Goal: Task Accomplishment & Management: Manage account settings

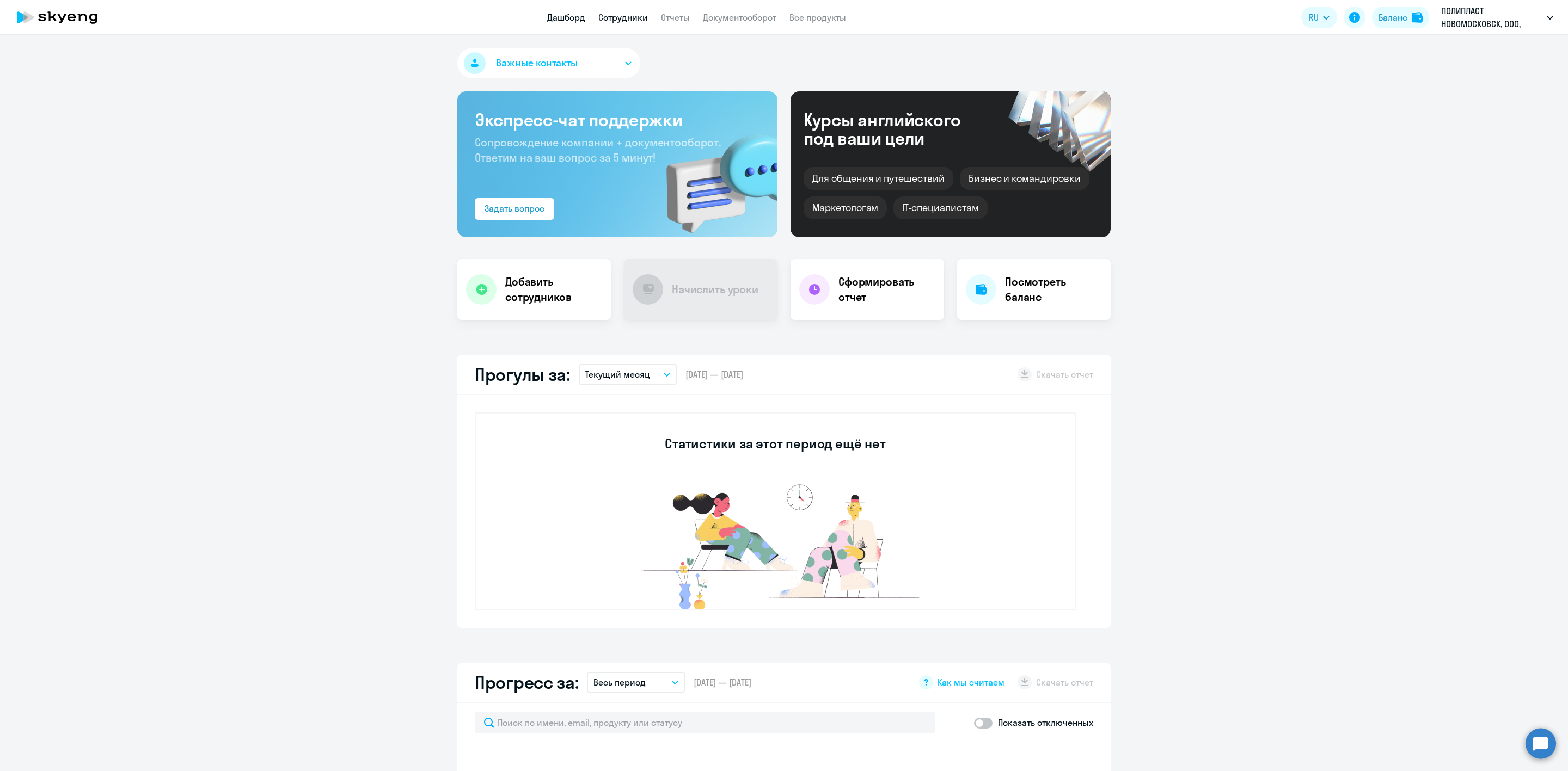
click at [627, 18] on link "Сотрудники" at bounding box center [623, 17] width 49 height 11
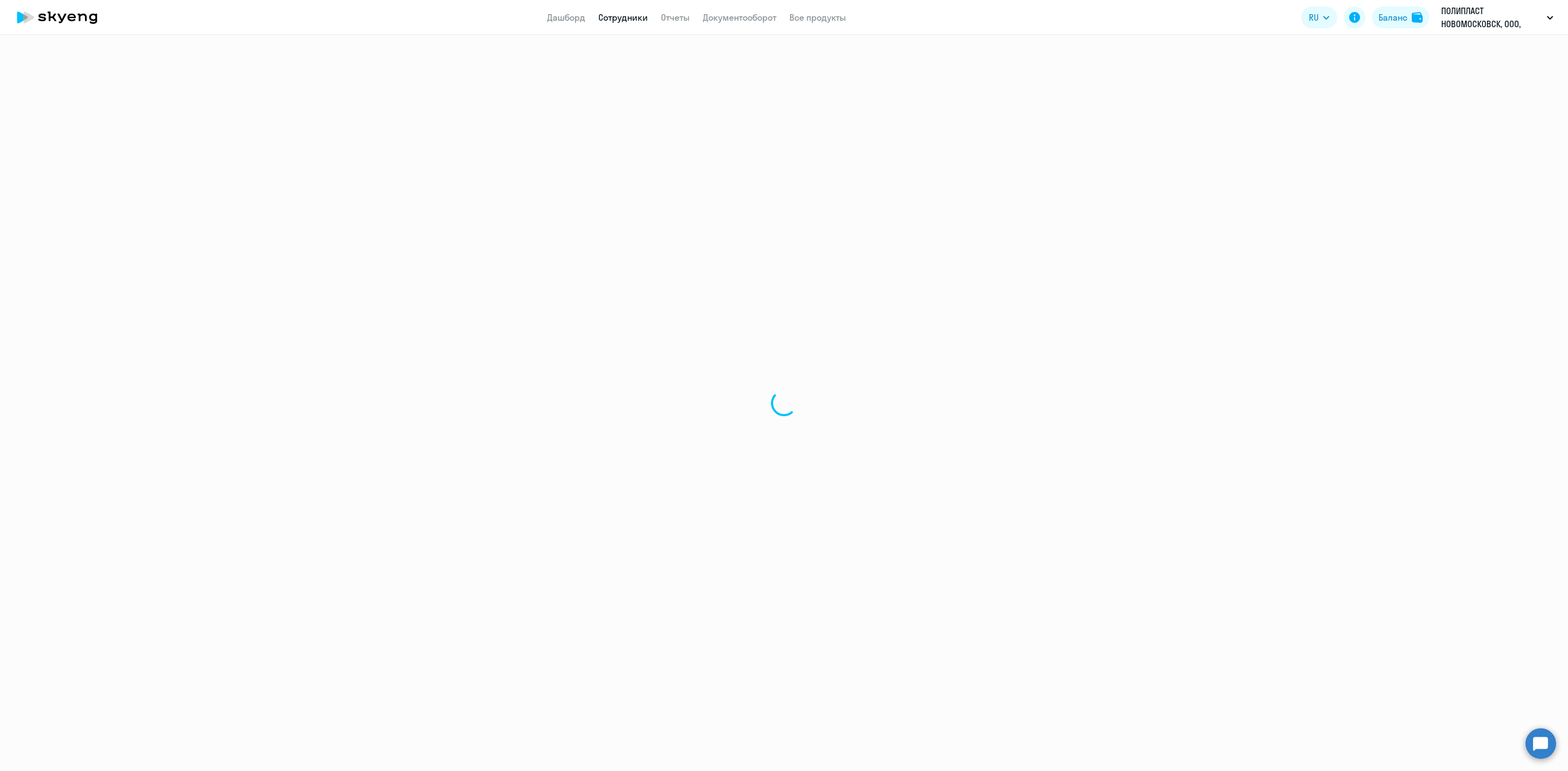
select select "30"
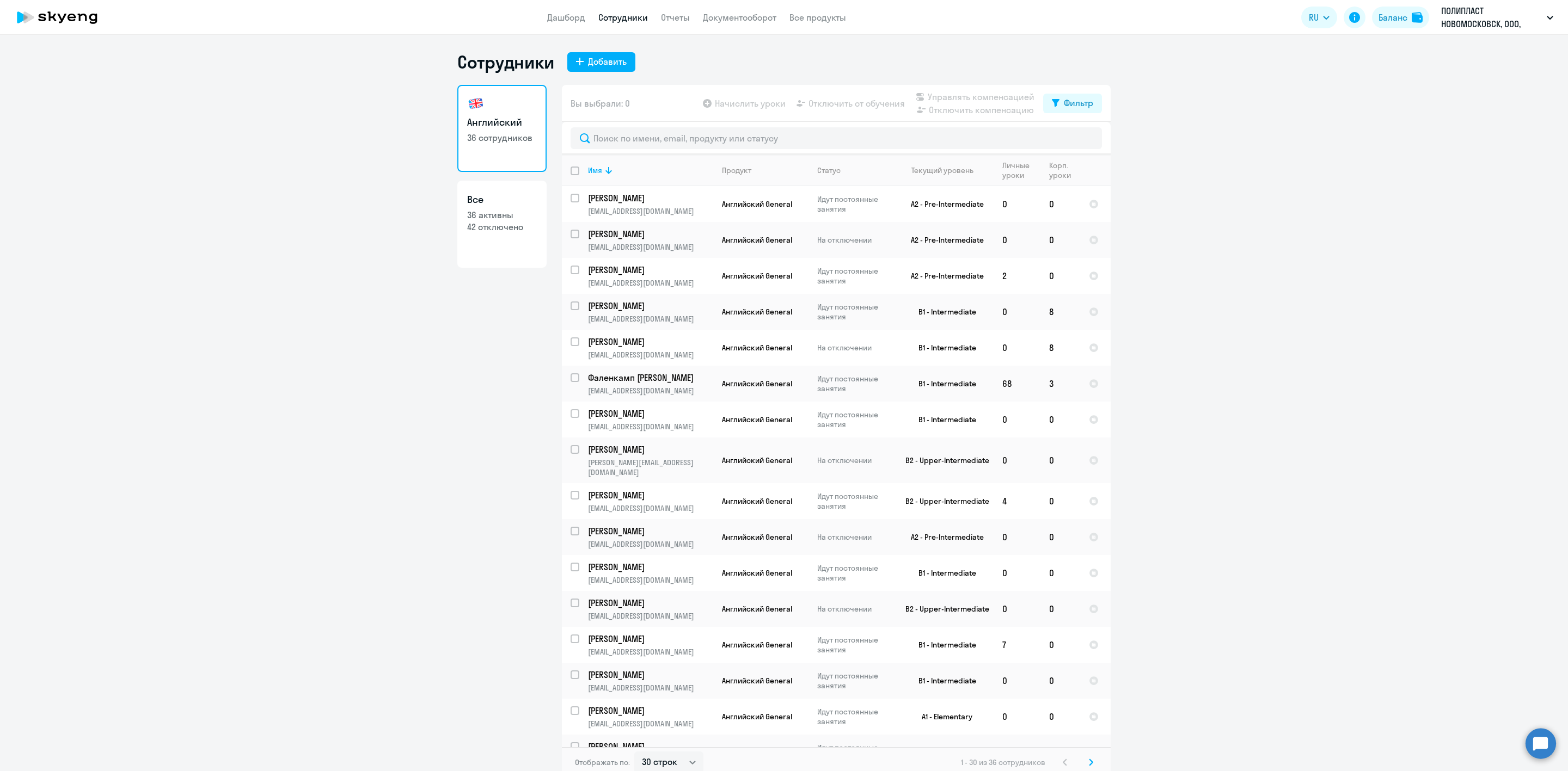
scroll to position [6, 0]
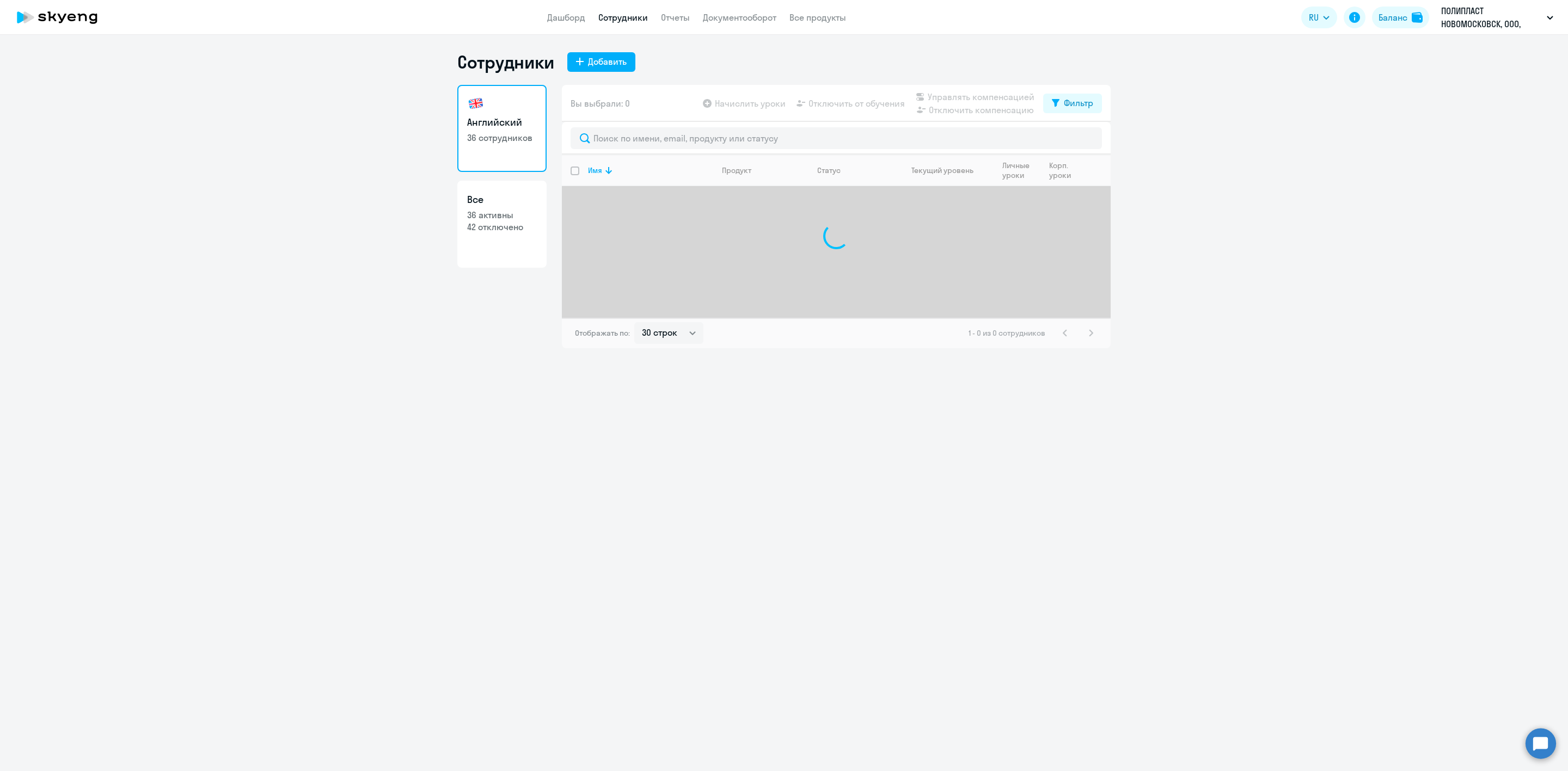
select select "30"
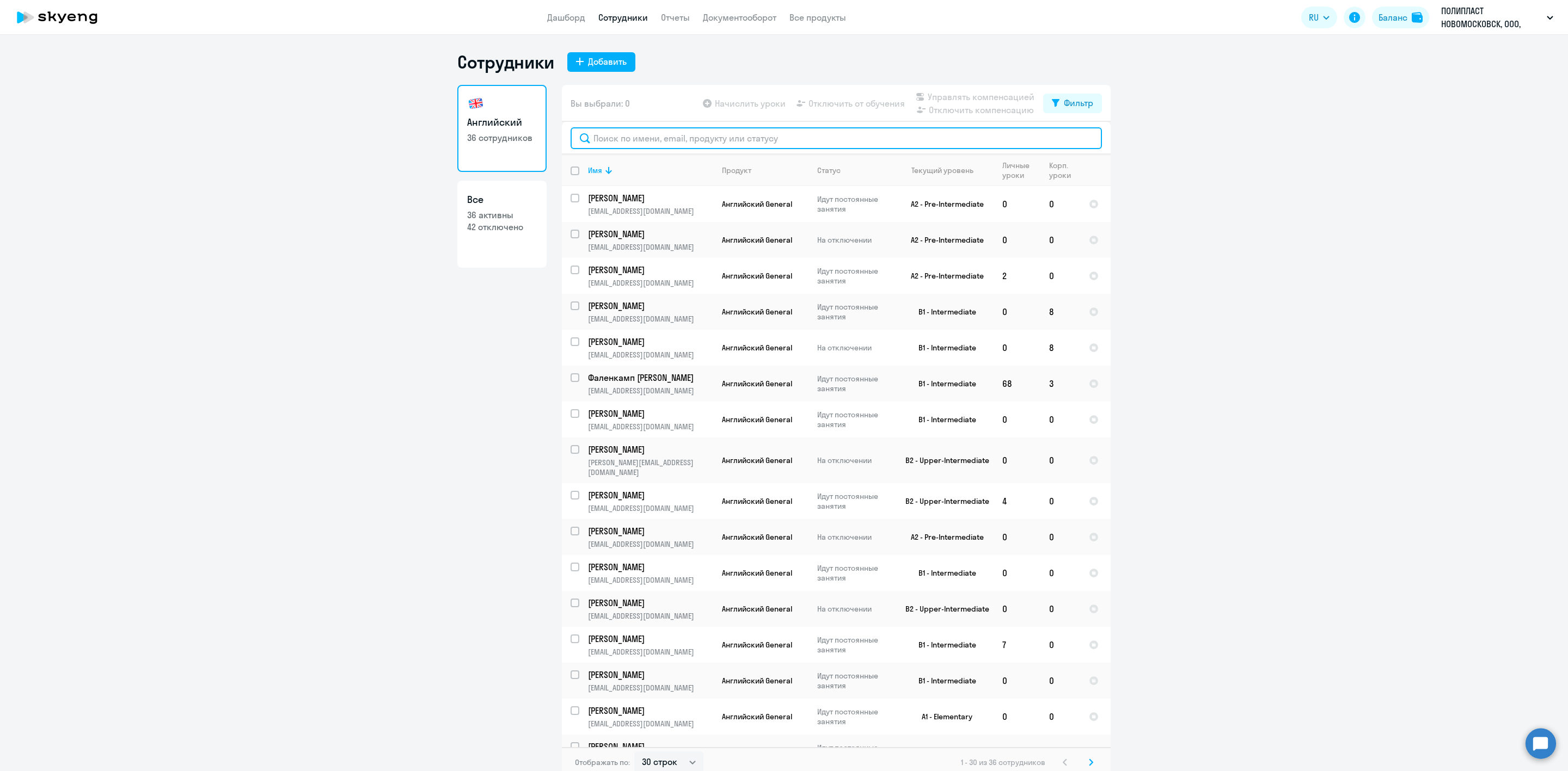
click at [709, 144] on input "text" at bounding box center [836, 139] width 531 height 22
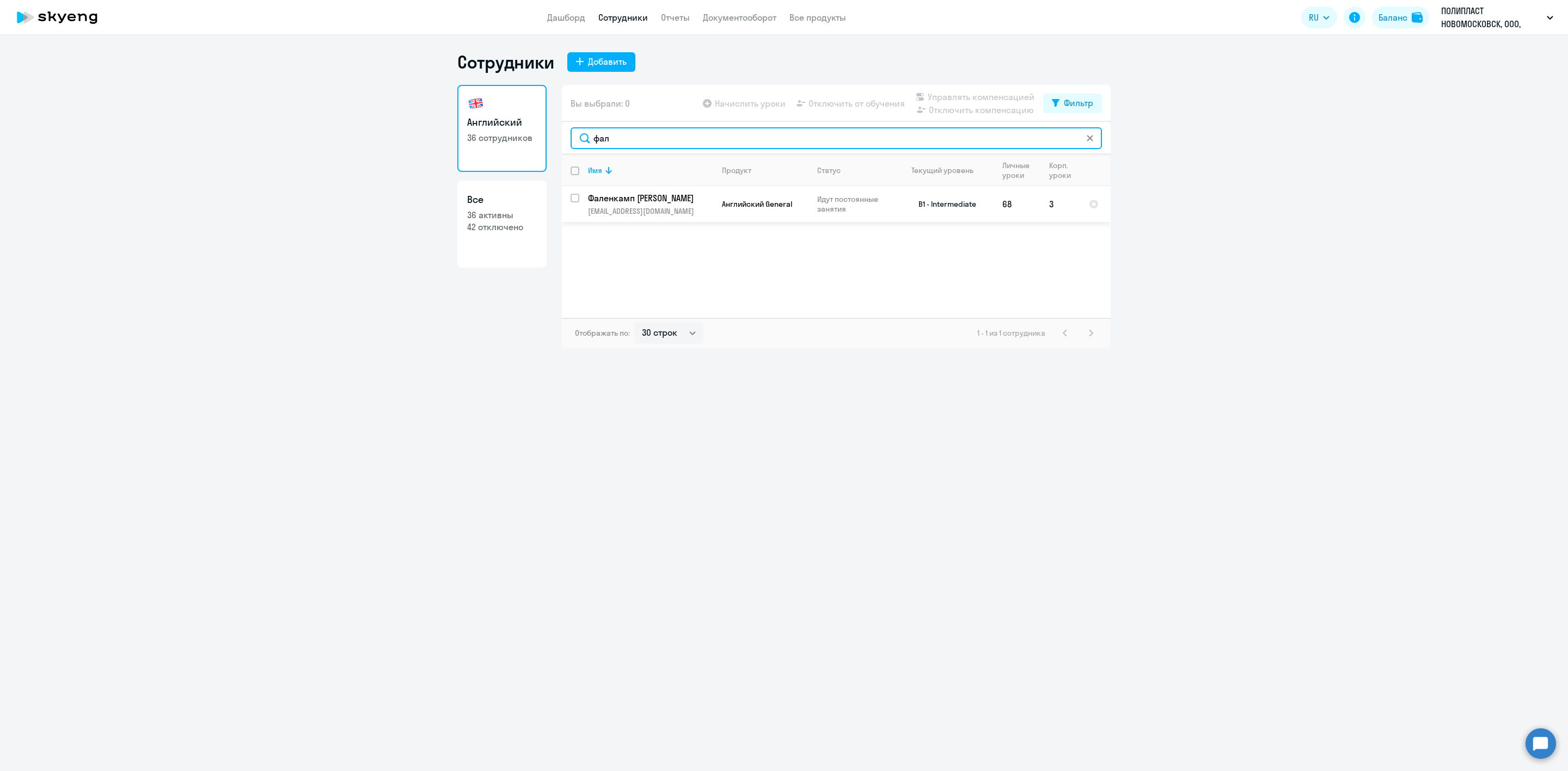
type input "фал"
click at [577, 200] on input "select row 15406610" at bounding box center [582, 205] width 22 height 22
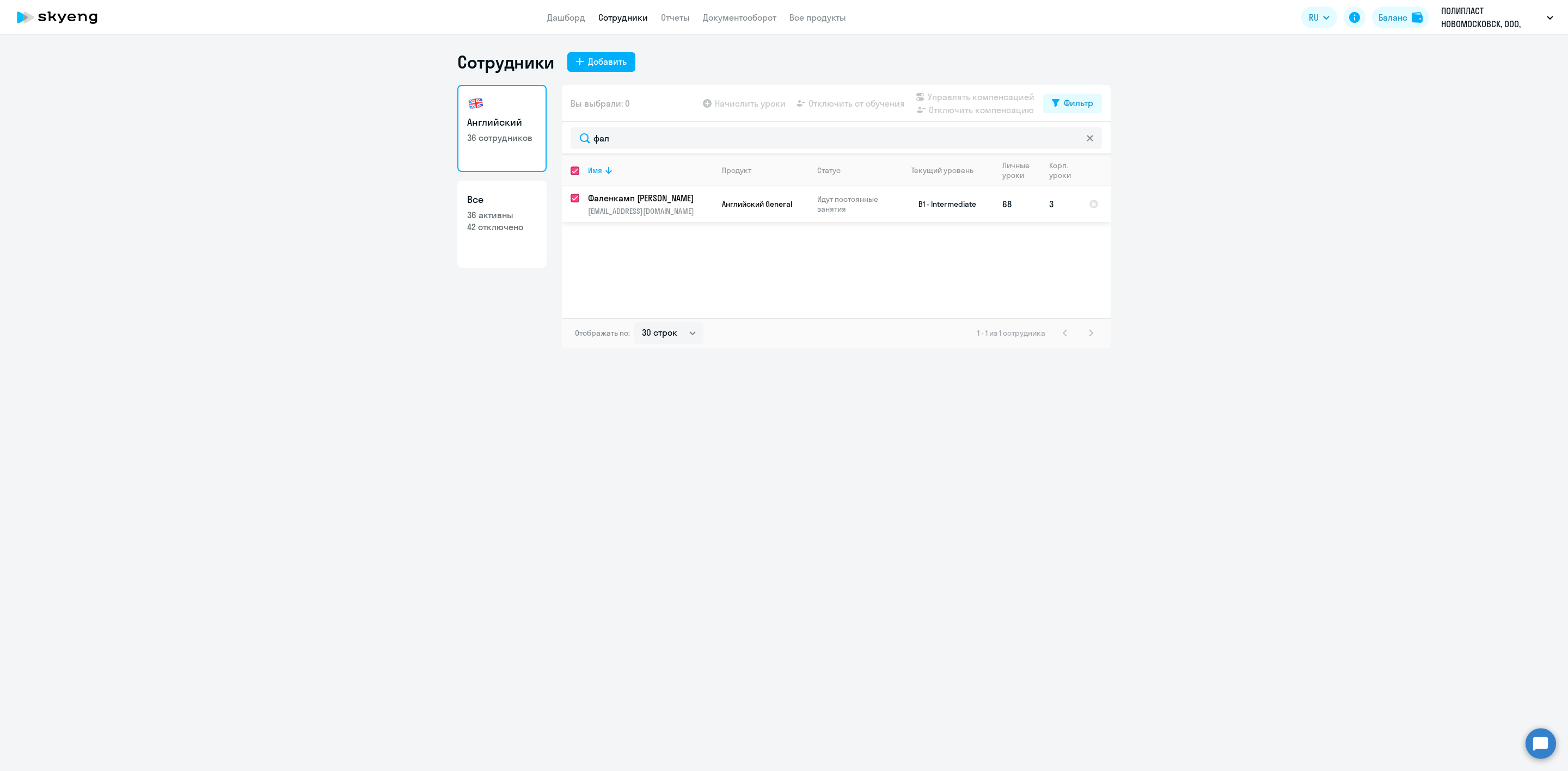
checkbox input "true"
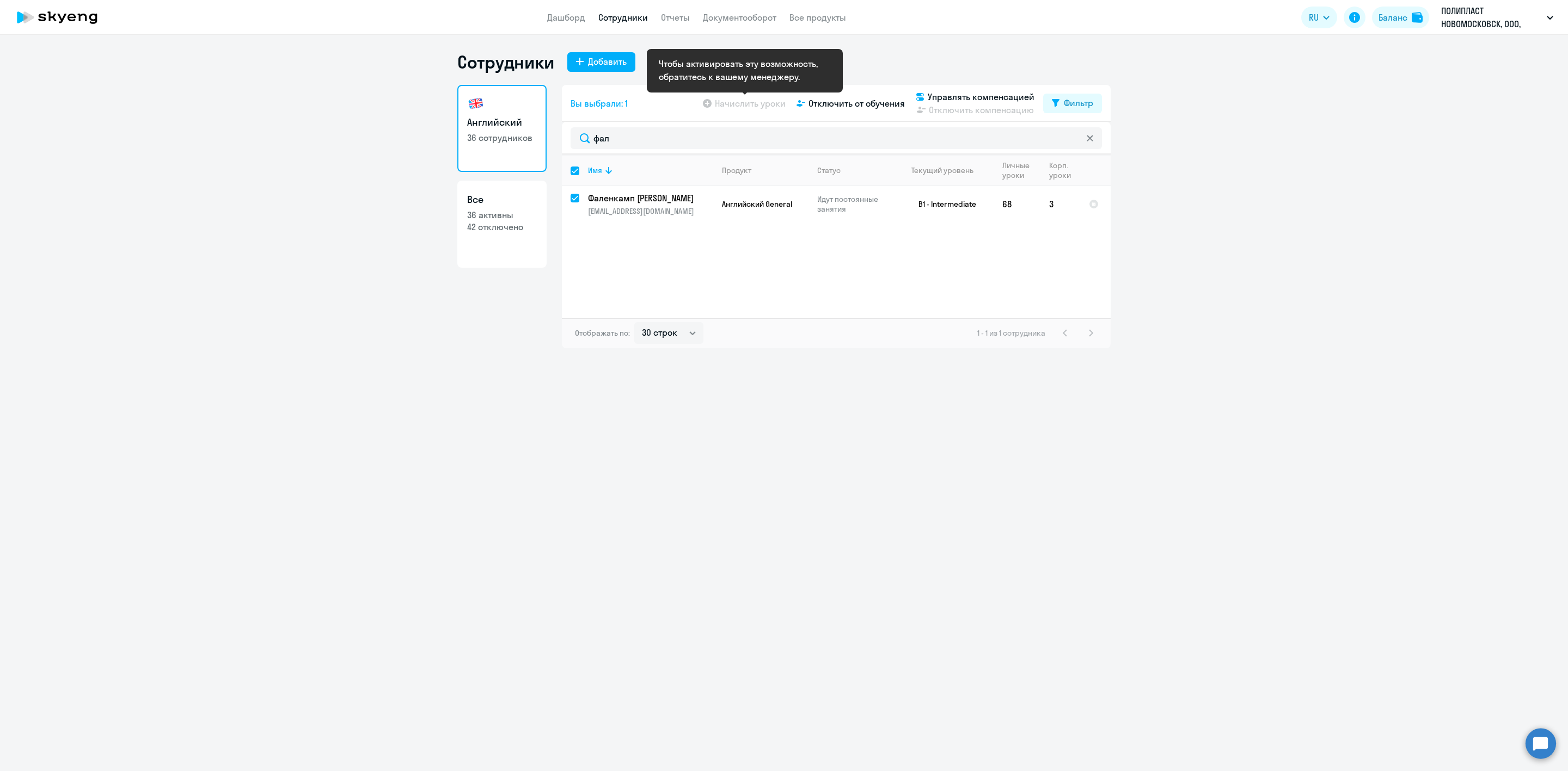
click at [731, 102] on app-table-action-button "Начислить уроки" at bounding box center [743, 103] width 85 height 13
click at [1400, 8] on button "Баланс" at bounding box center [1400, 17] width 57 height 22
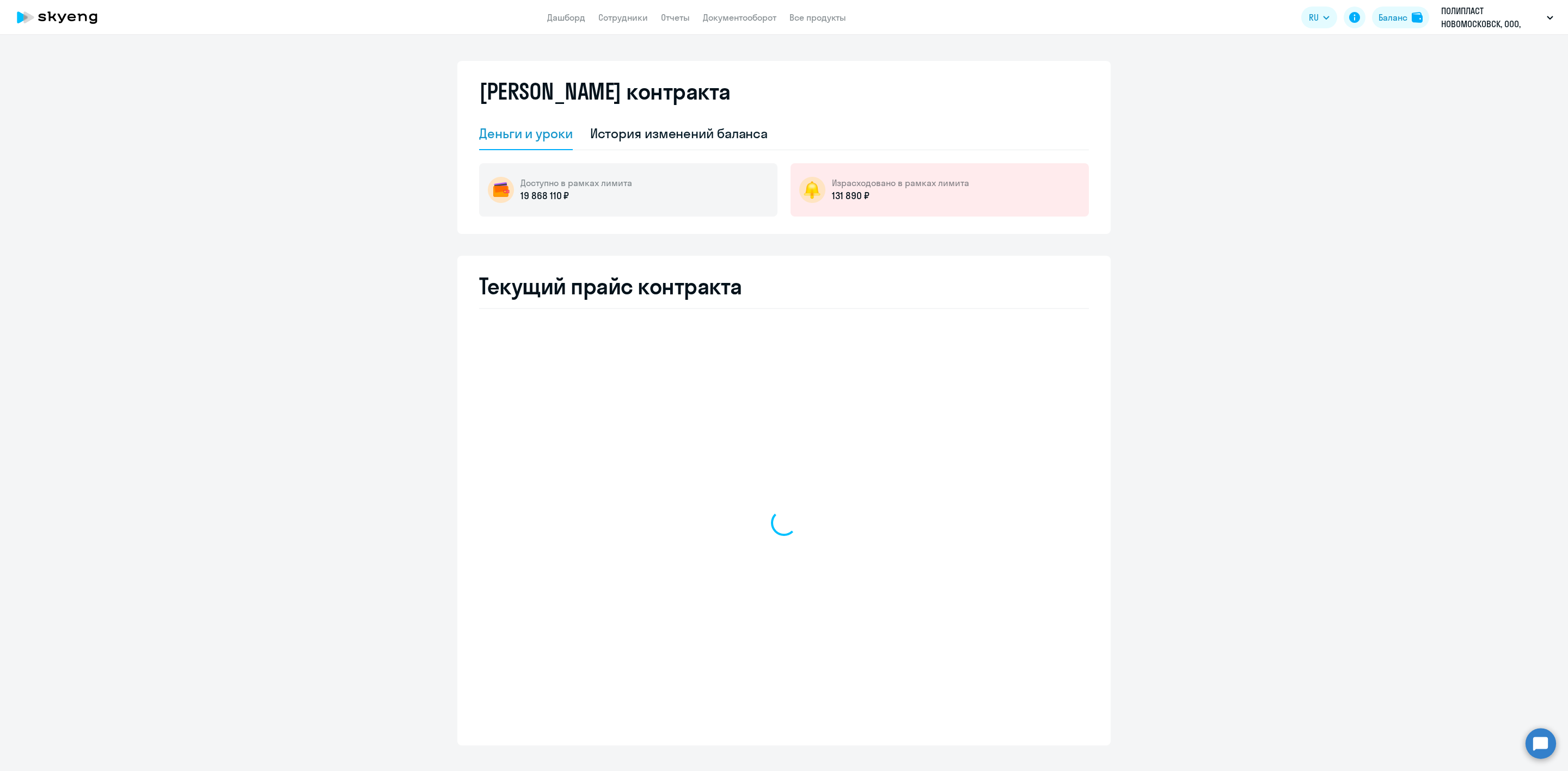
select select "english_adult_not_native_speaker"
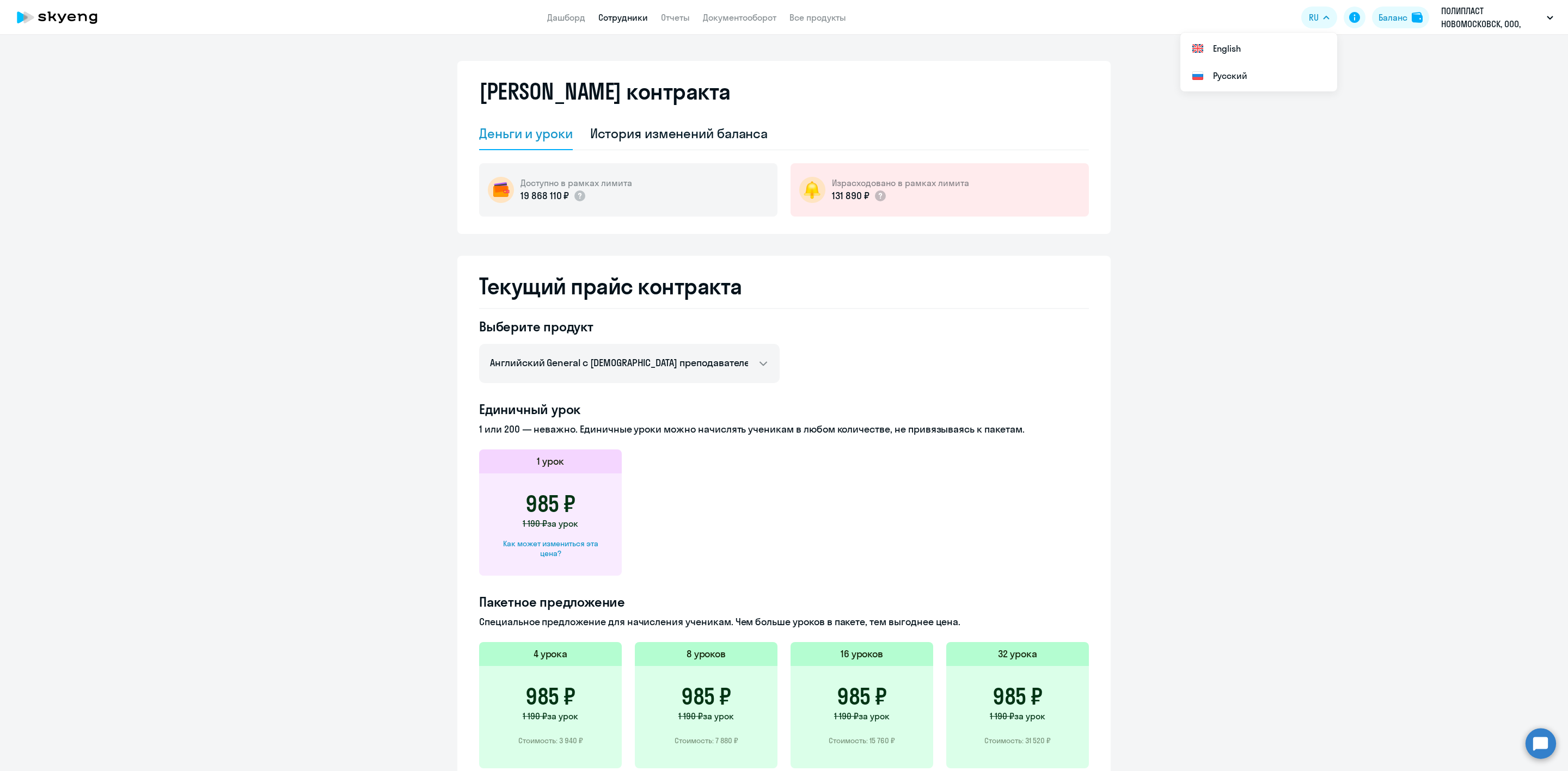
click at [603, 16] on link "Сотрудники" at bounding box center [623, 17] width 49 height 11
select select "30"
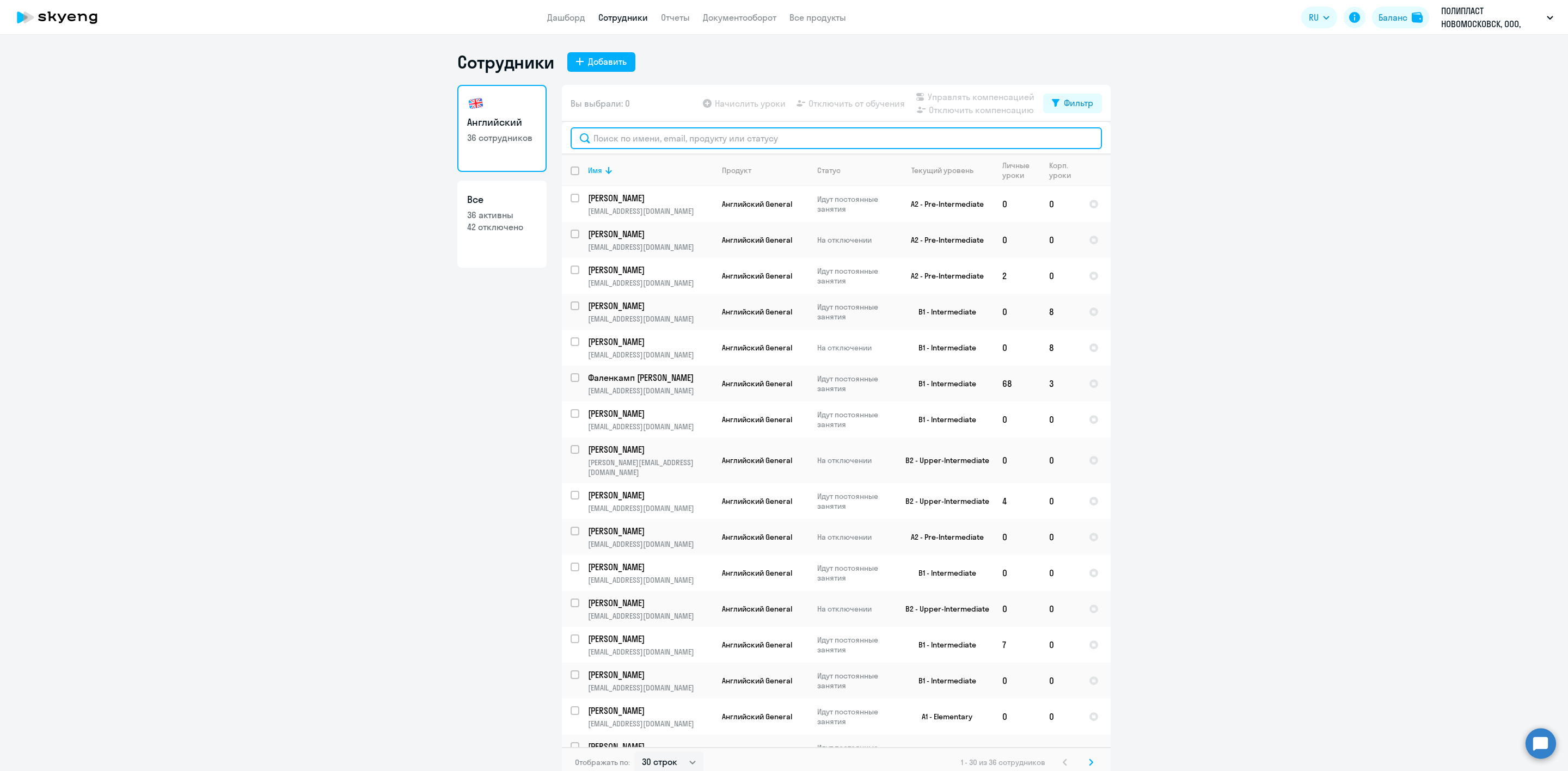
click at [665, 135] on input "text" at bounding box center [836, 139] width 531 height 22
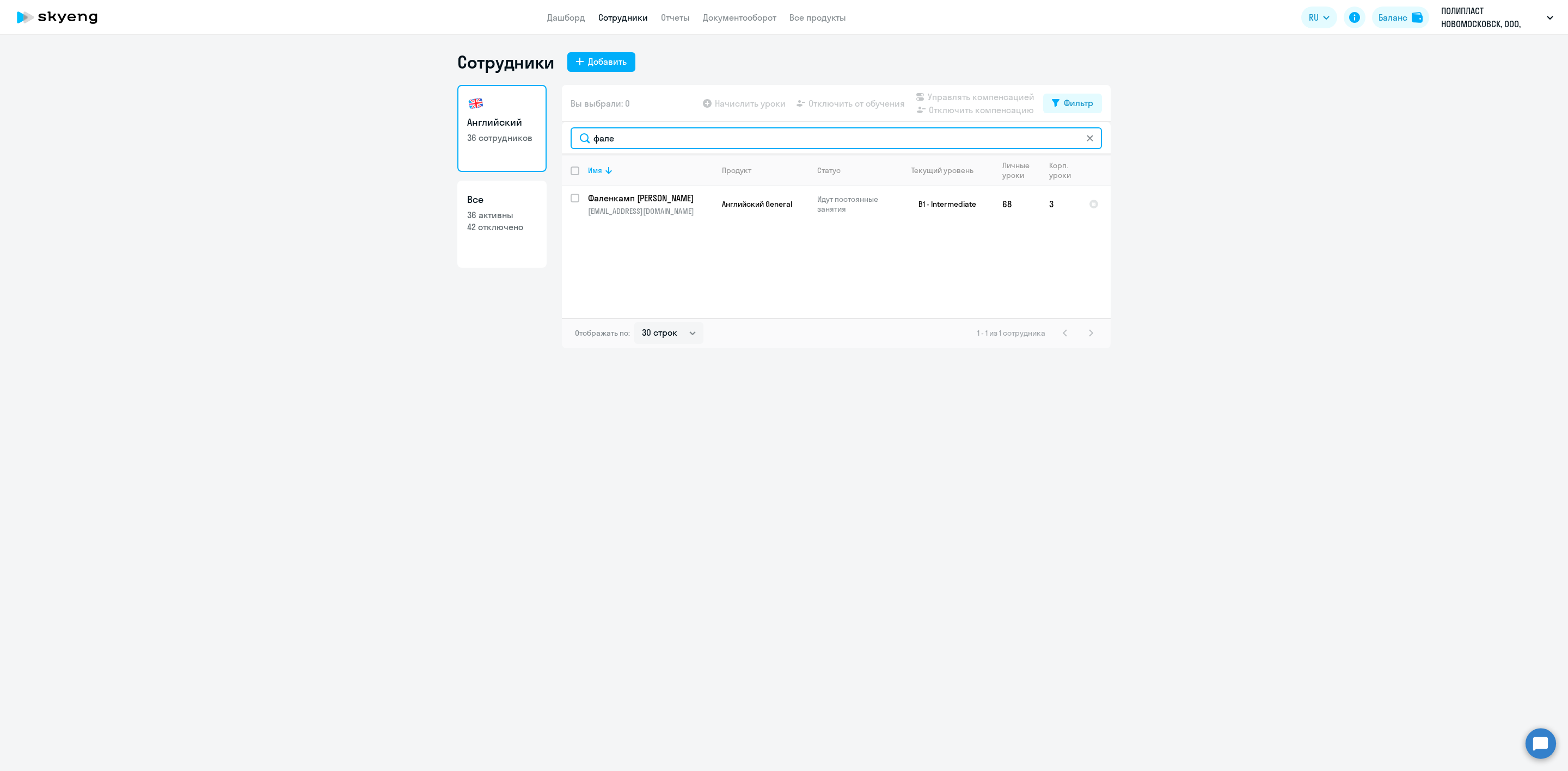
type input "фале"
